Goal: Task Accomplishment & Management: Use online tool/utility

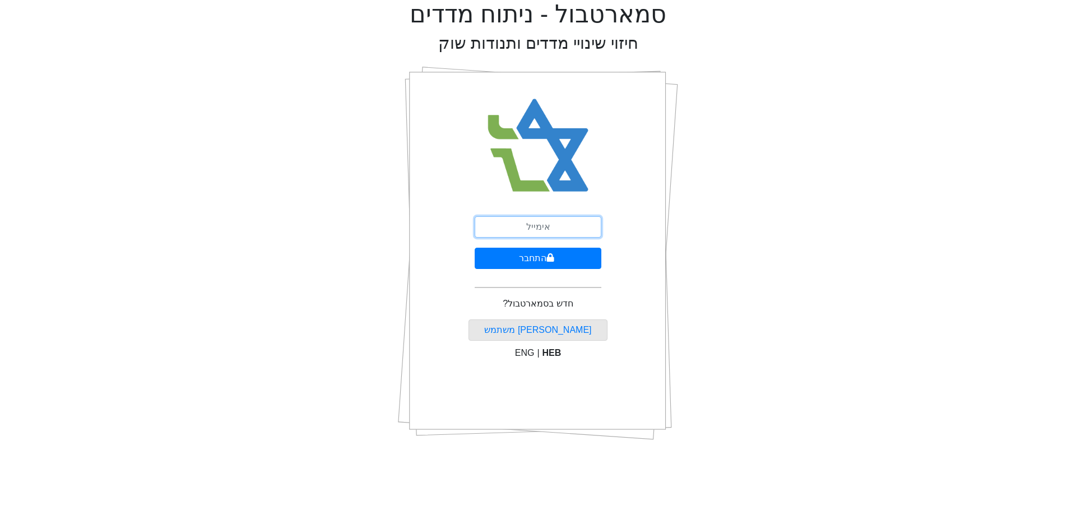
click at [574, 227] on input "email" at bounding box center [538, 226] width 127 height 21
type input "[PERSON_NAME][EMAIL_ADDRESS][DOMAIN_NAME]"
click at [559, 255] on button "התחבר" at bounding box center [538, 258] width 127 height 21
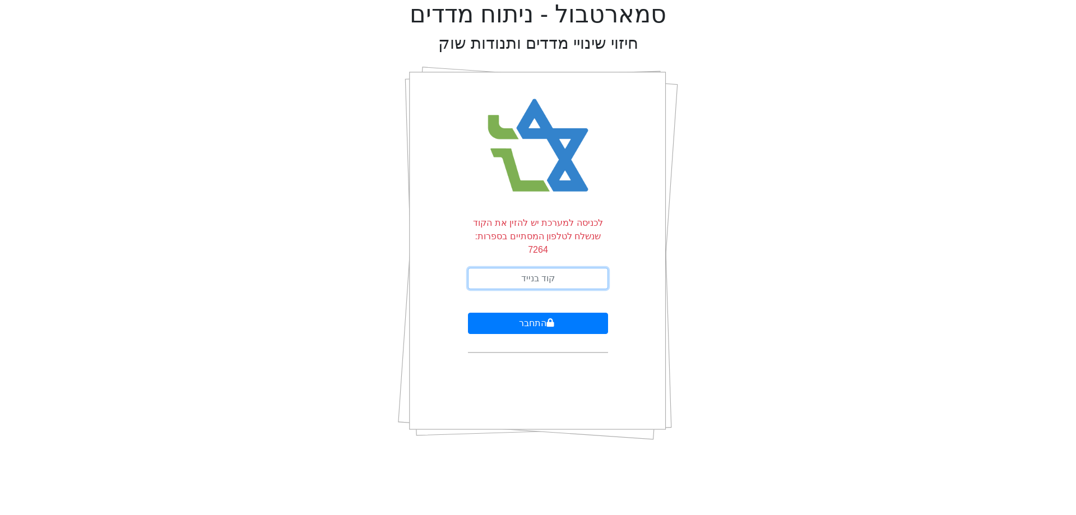
click at [584, 268] on input "text" at bounding box center [538, 278] width 140 height 21
type input "685173"
click at [468, 313] on button "התחבר" at bounding box center [538, 323] width 140 height 21
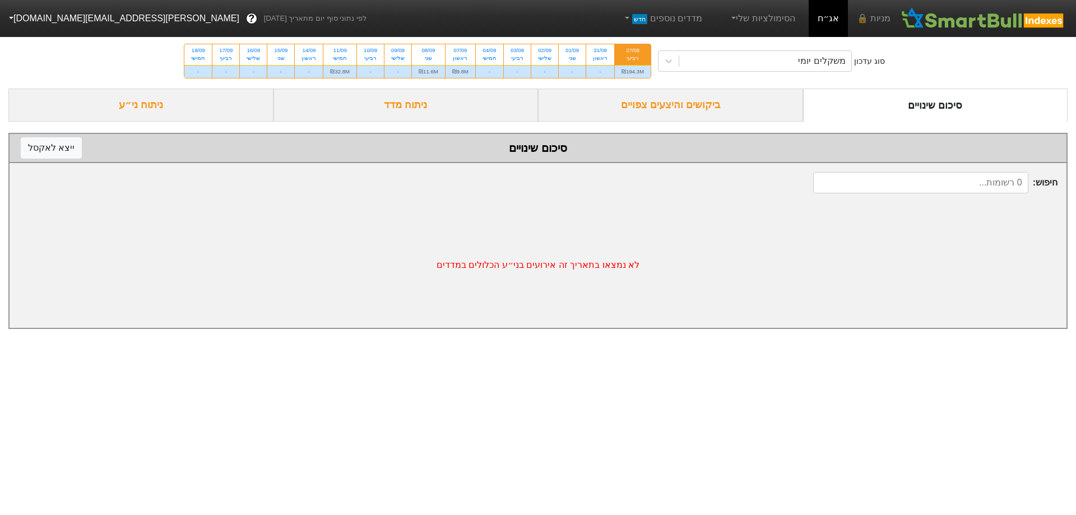
click at [698, 112] on div "ביקושים והיצעים צפויים" at bounding box center [670, 105] width 265 height 33
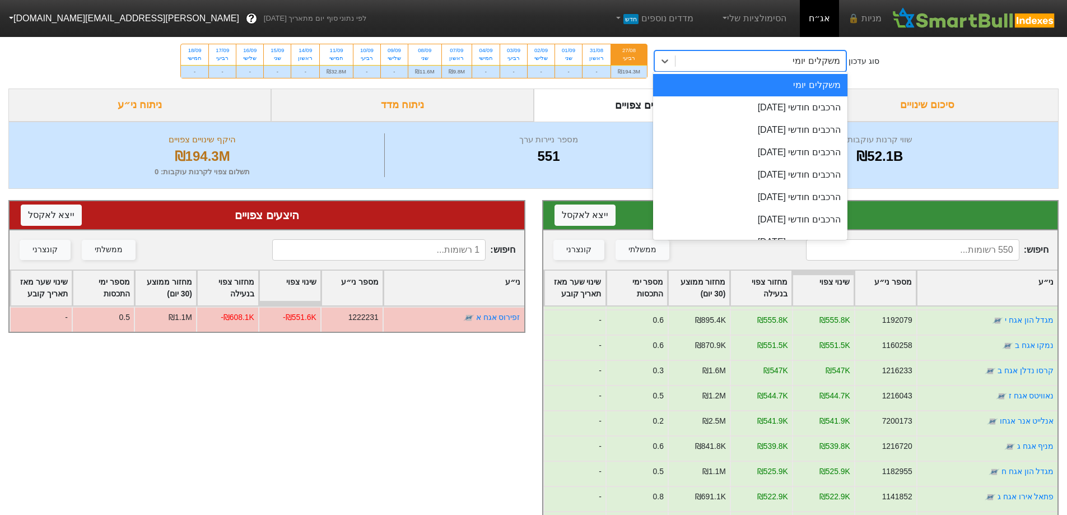
click at [778, 57] on div "משקלים יומי" at bounding box center [761, 61] width 170 height 20
click at [796, 159] on div "הרכבים חודשי [DATE]" at bounding box center [750, 152] width 194 height 22
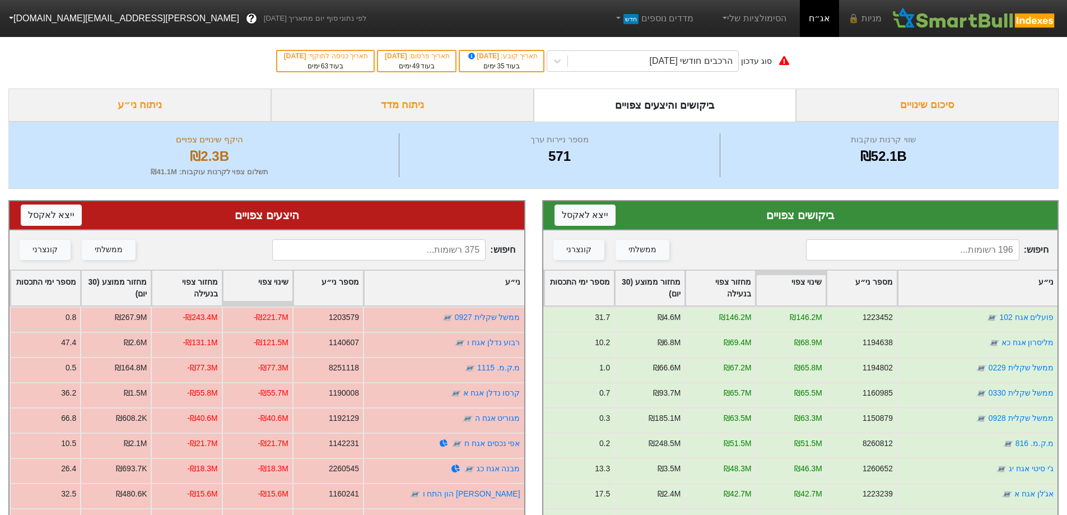
click at [472, 115] on div "ניתוח מדד" at bounding box center [402, 105] width 263 height 33
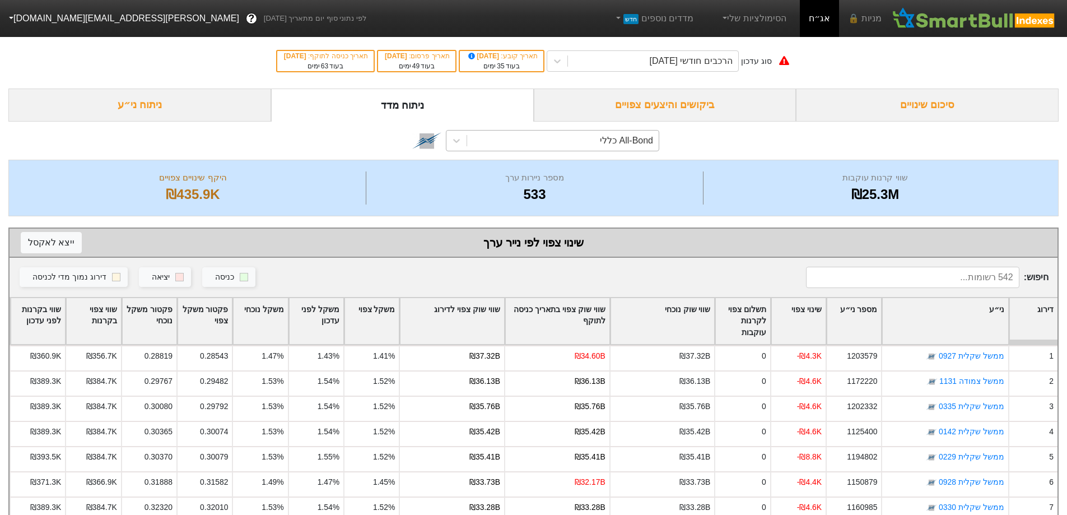
click at [612, 142] on div "All-Bond כללי" at bounding box center [626, 140] width 53 height 13
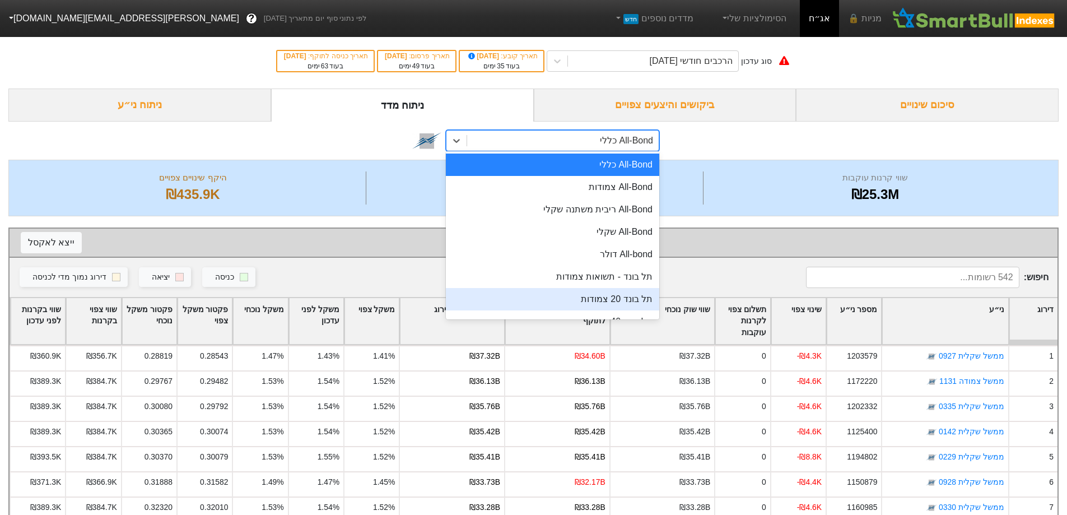
click at [628, 295] on div "תל בונד 20 צמודות" at bounding box center [552, 299] width 213 height 22
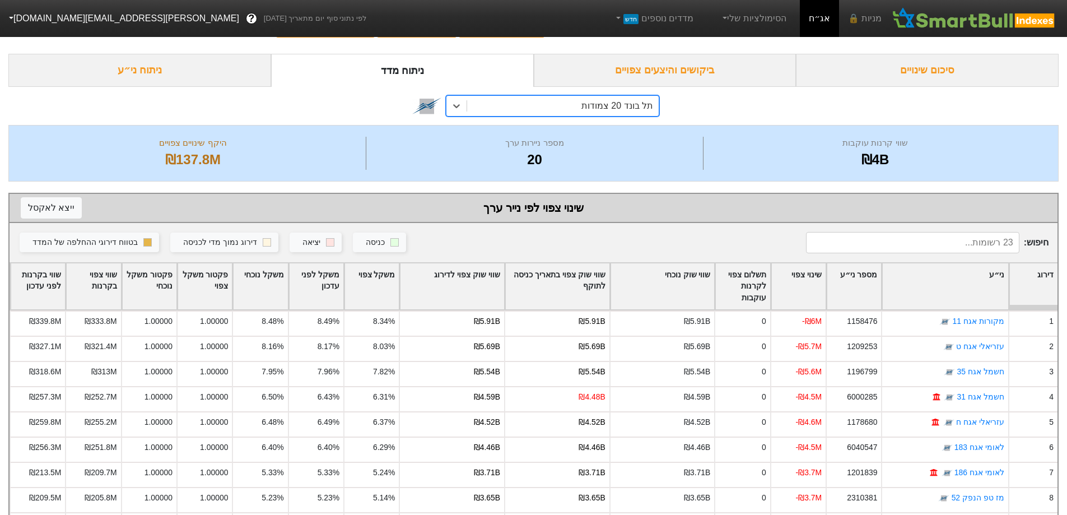
scroll to position [19, 0]
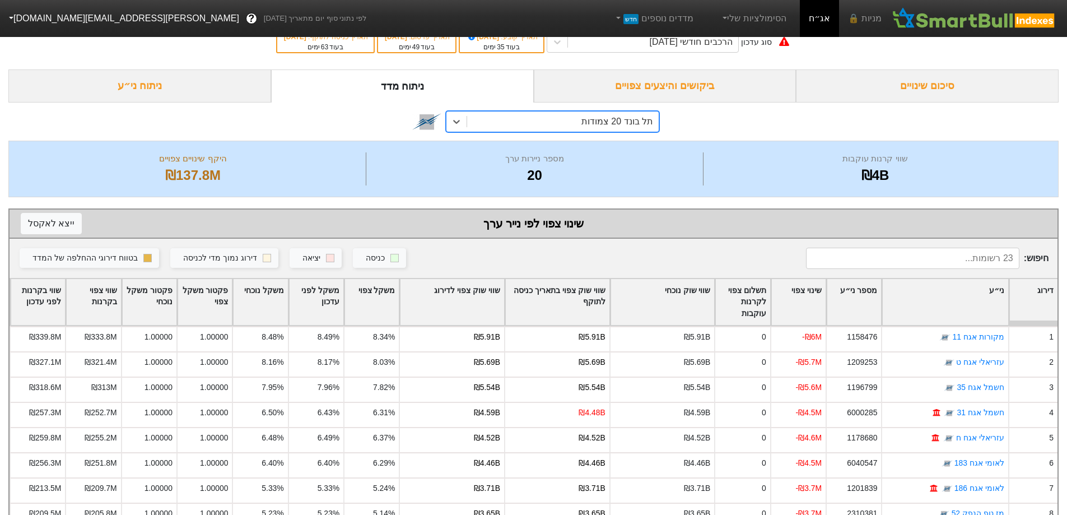
click at [707, 92] on div "ביקושים והיצעים צפויים" at bounding box center [665, 85] width 263 height 33
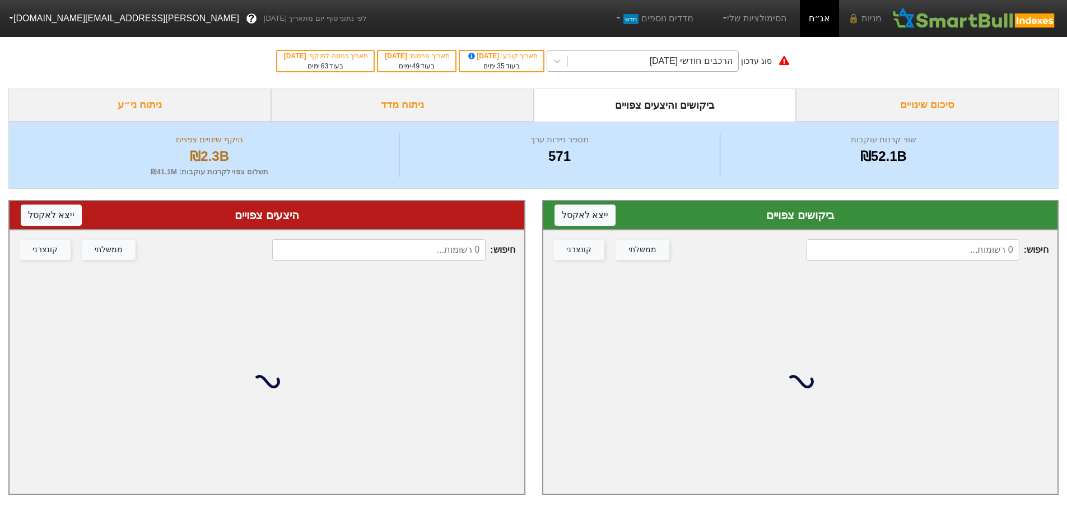
click at [733, 66] on div "הרכבים חודשי [DATE]" at bounding box center [691, 60] width 83 height 13
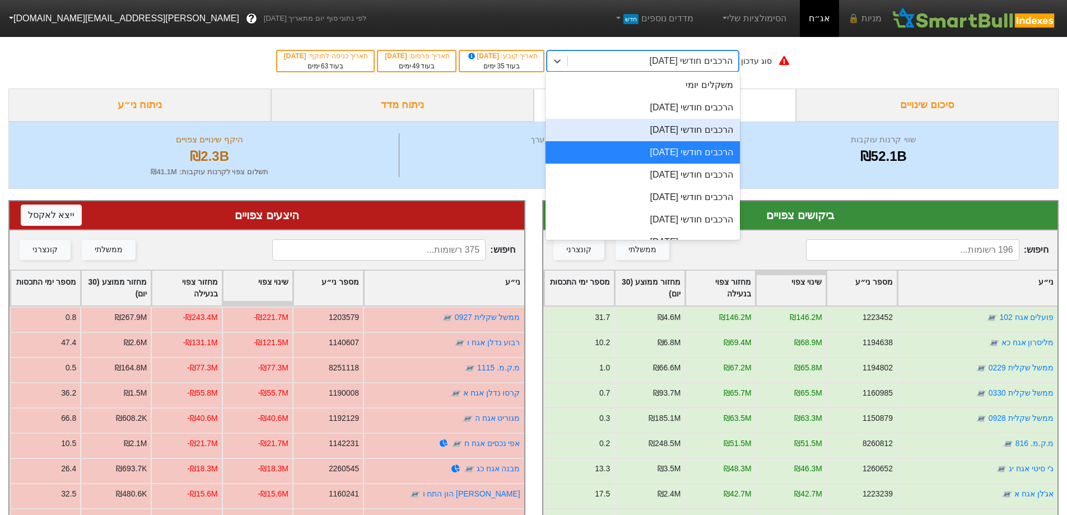
click at [712, 134] on div "הרכבים חודשי [DATE]" at bounding box center [643, 130] width 194 height 22
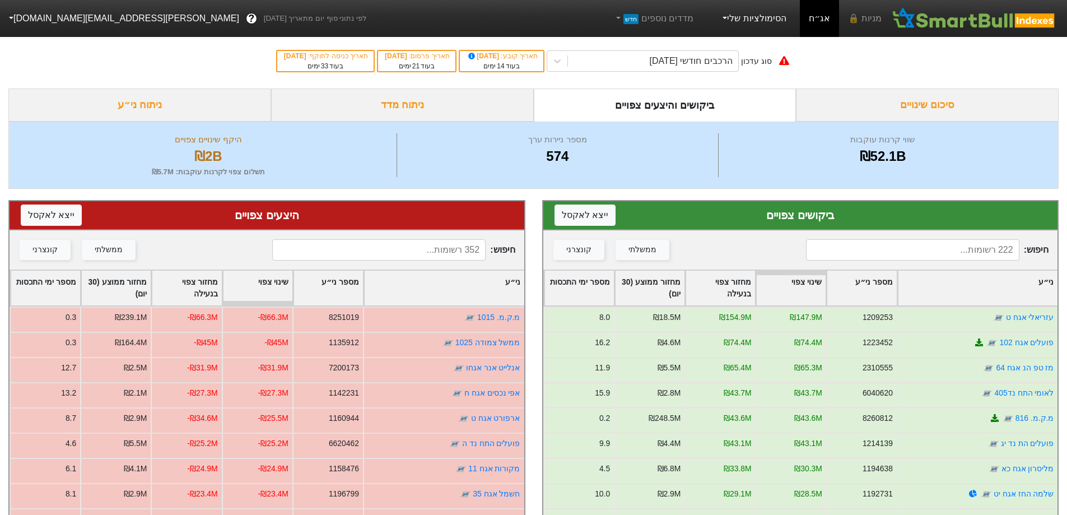
click at [766, 19] on link "הסימולציות שלי" at bounding box center [753, 18] width 75 height 22
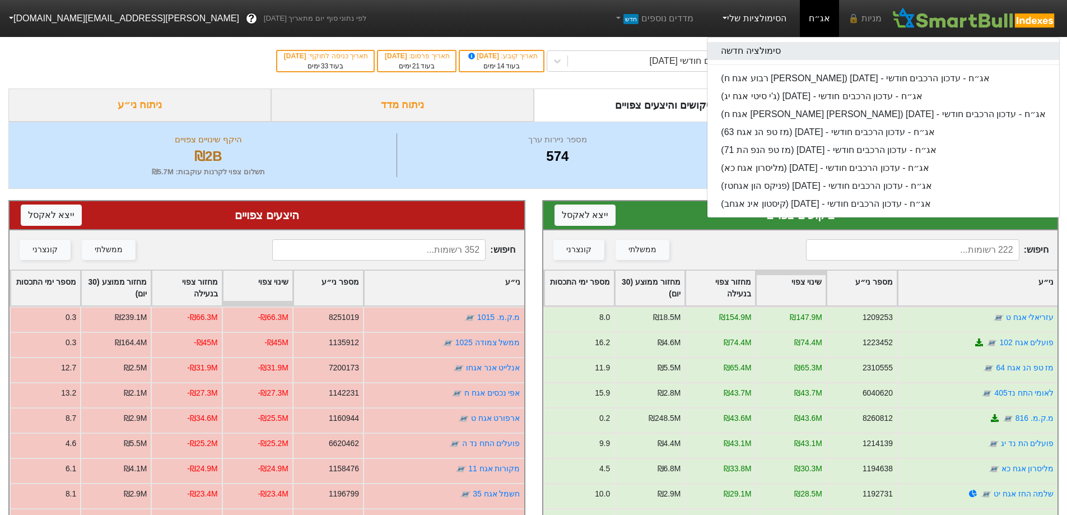
click at [779, 52] on link "סימולציה חדשה" at bounding box center [883, 51] width 351 height 18
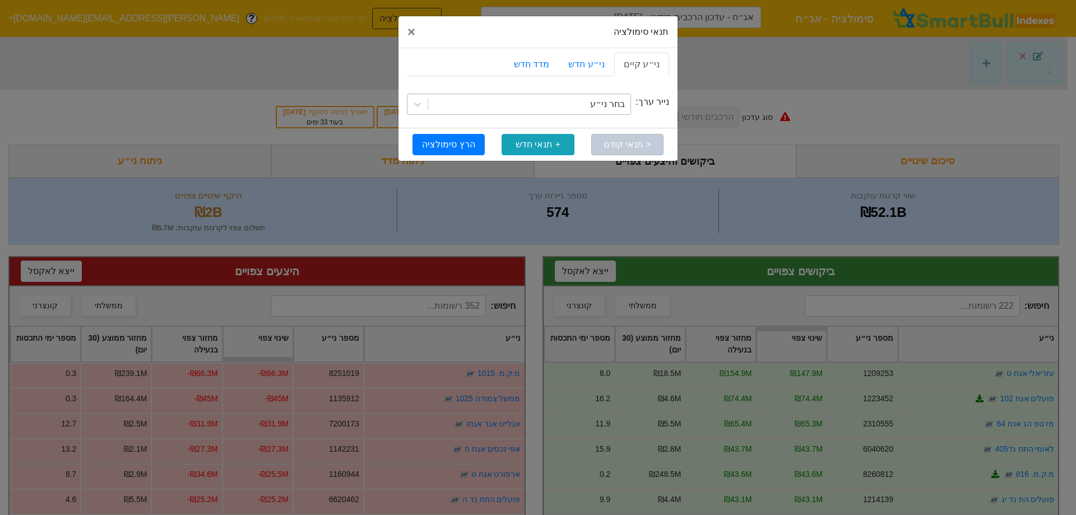
click at [598, 106] on div "בחר ני״ע" at bounding box center [607, 103] width 35 height 13
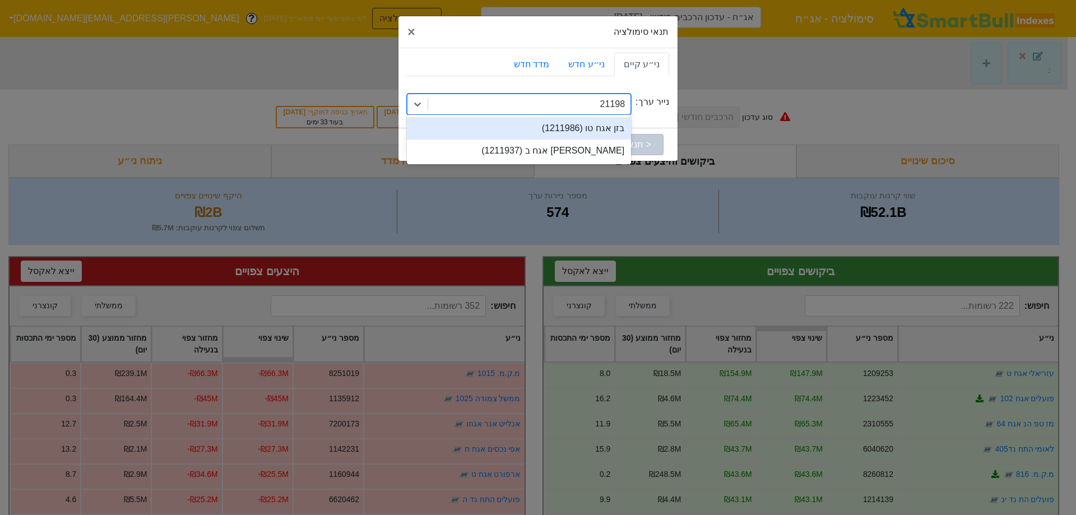
type input "1211986"
click at [607, 128] on div "בזן אגח טו (1211986)" at bounding box center [519, 128] width 224 height 22
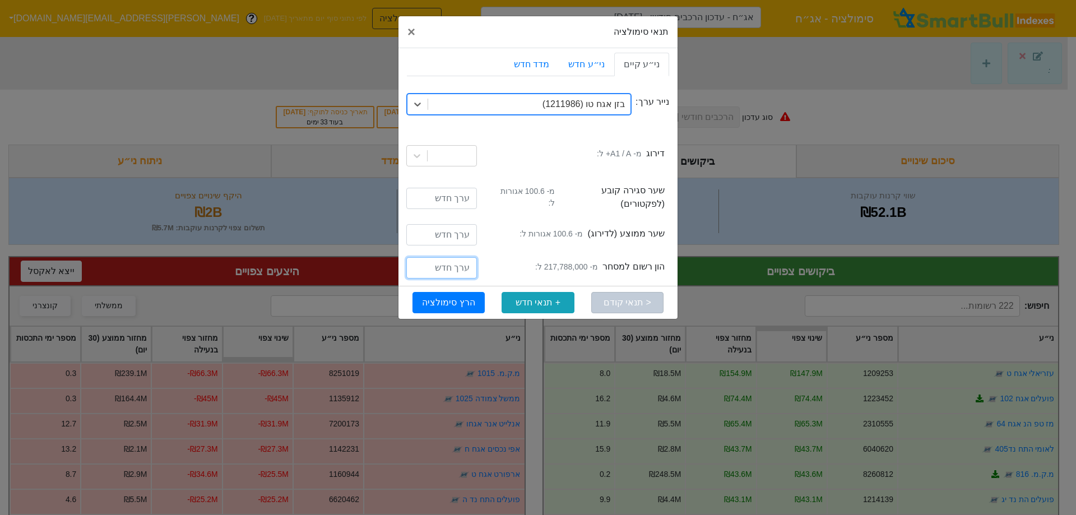
click at [445, 263] on input "number" at bounding box center [441, 267] width 71 height 21
type input "657788000"
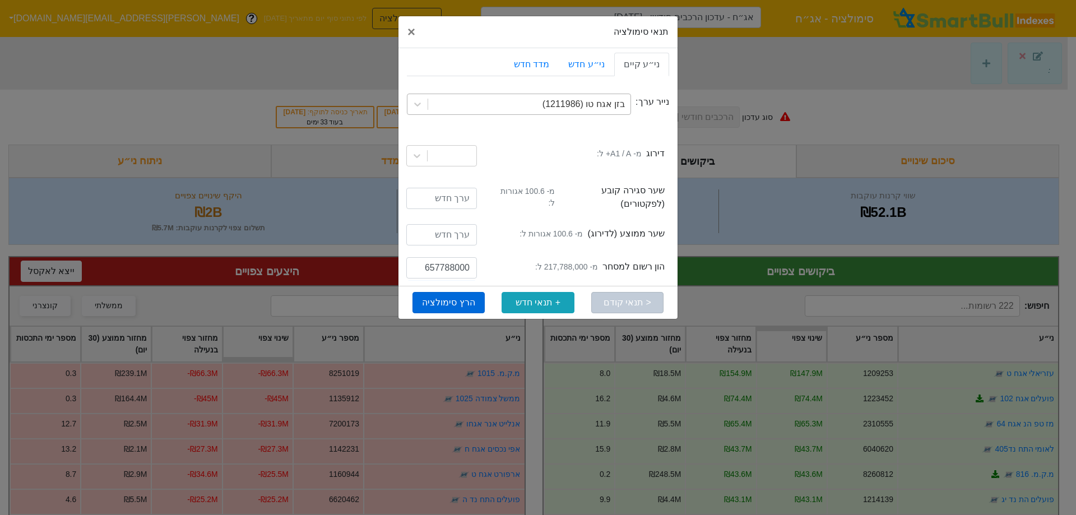
click at [453, 292] on button "הרץ סימולציה" at bounding box center [448, 302] width 72 height 21
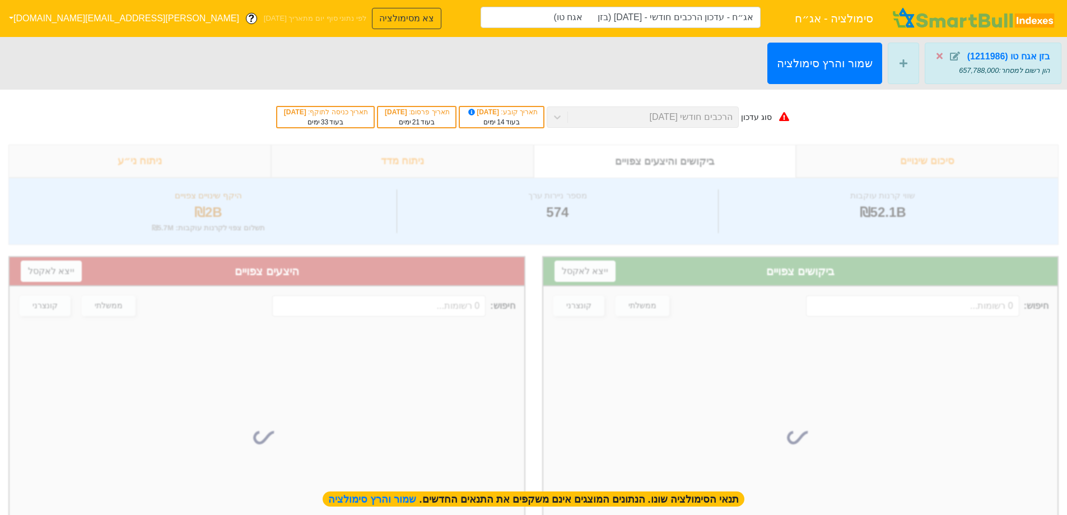
type input "אג״ח - עדכון הרכבים חודשי - [DATE] (בזן אגח טו)"
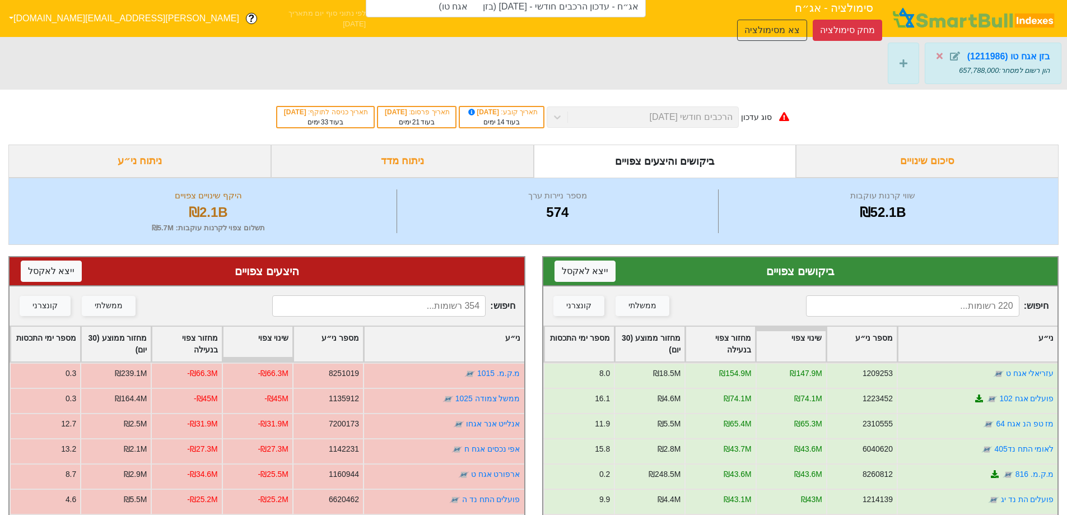
click at [962, 295] on input at bounding box center [912, 305] width 213 height 21
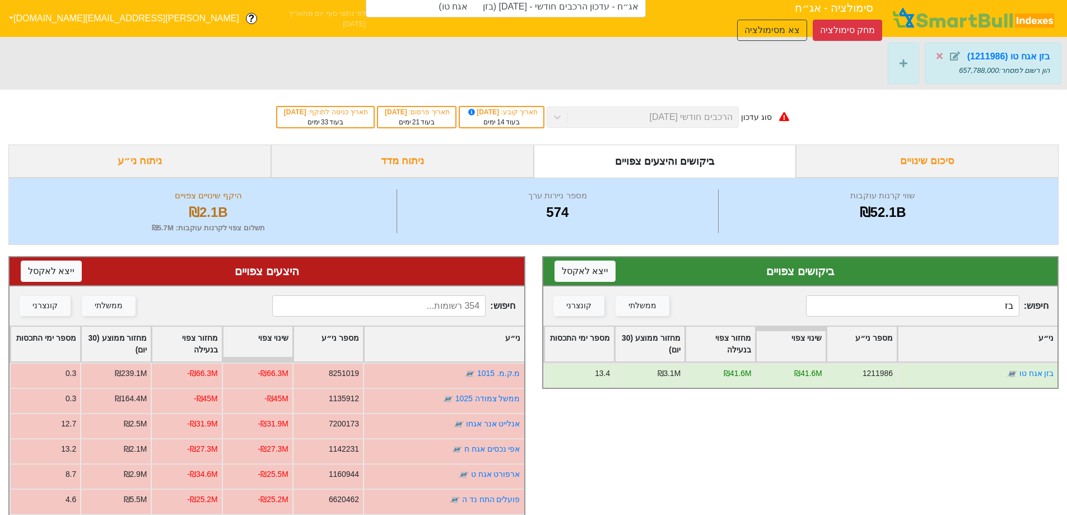
type input "ב"
